Goal: Information Seeking & Learning: Learn about a topic

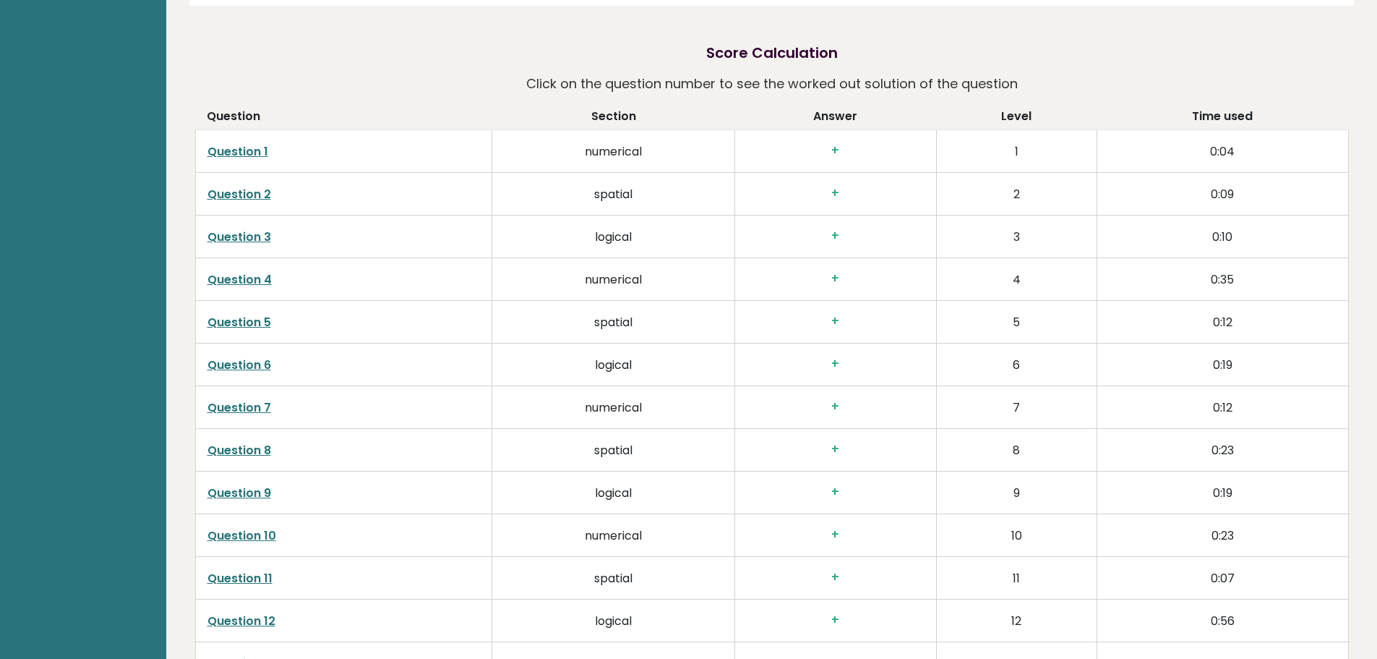
scroll to position [2313, 0]
click at [251, 229] on link "Question 3" at bounding box center [239, 237] width 64 height 17
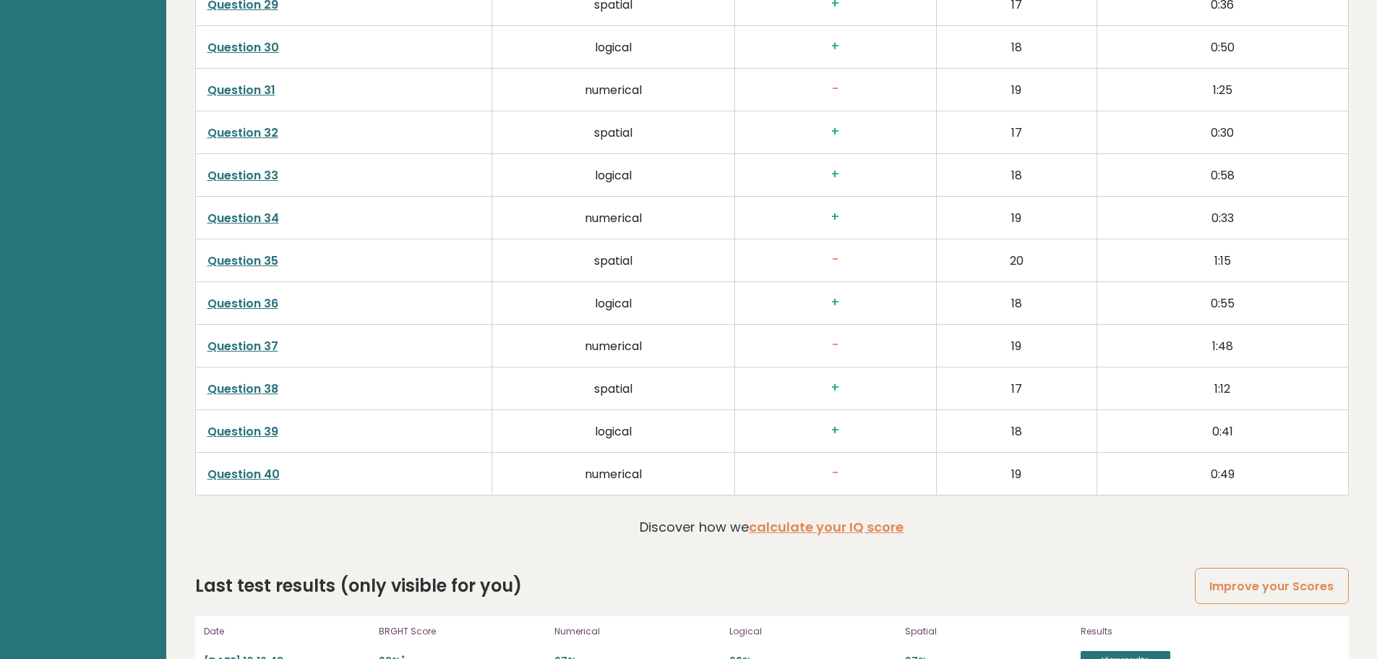
scroll to position [3678, 0]
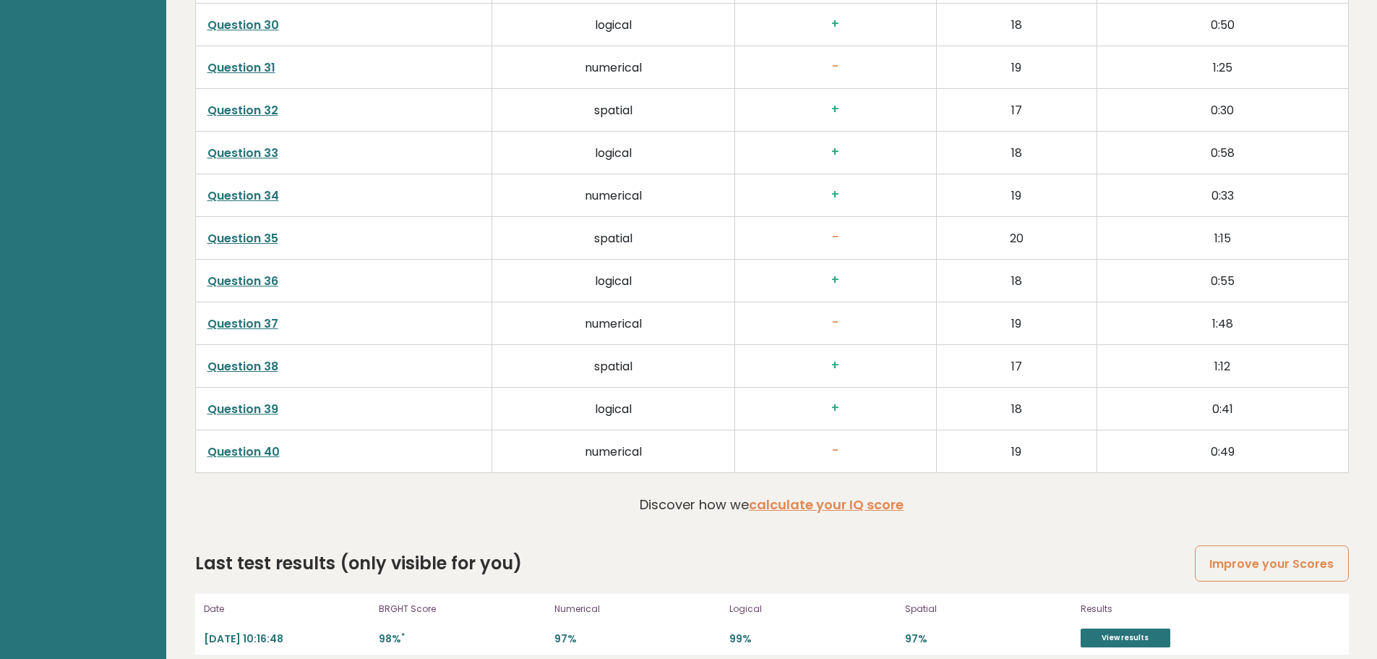
click at [267, 401] on link "Question 39" at bounding box center [242, 409] width 71 height 17
